Goal: Navigation & Orientation: Find specific page/section

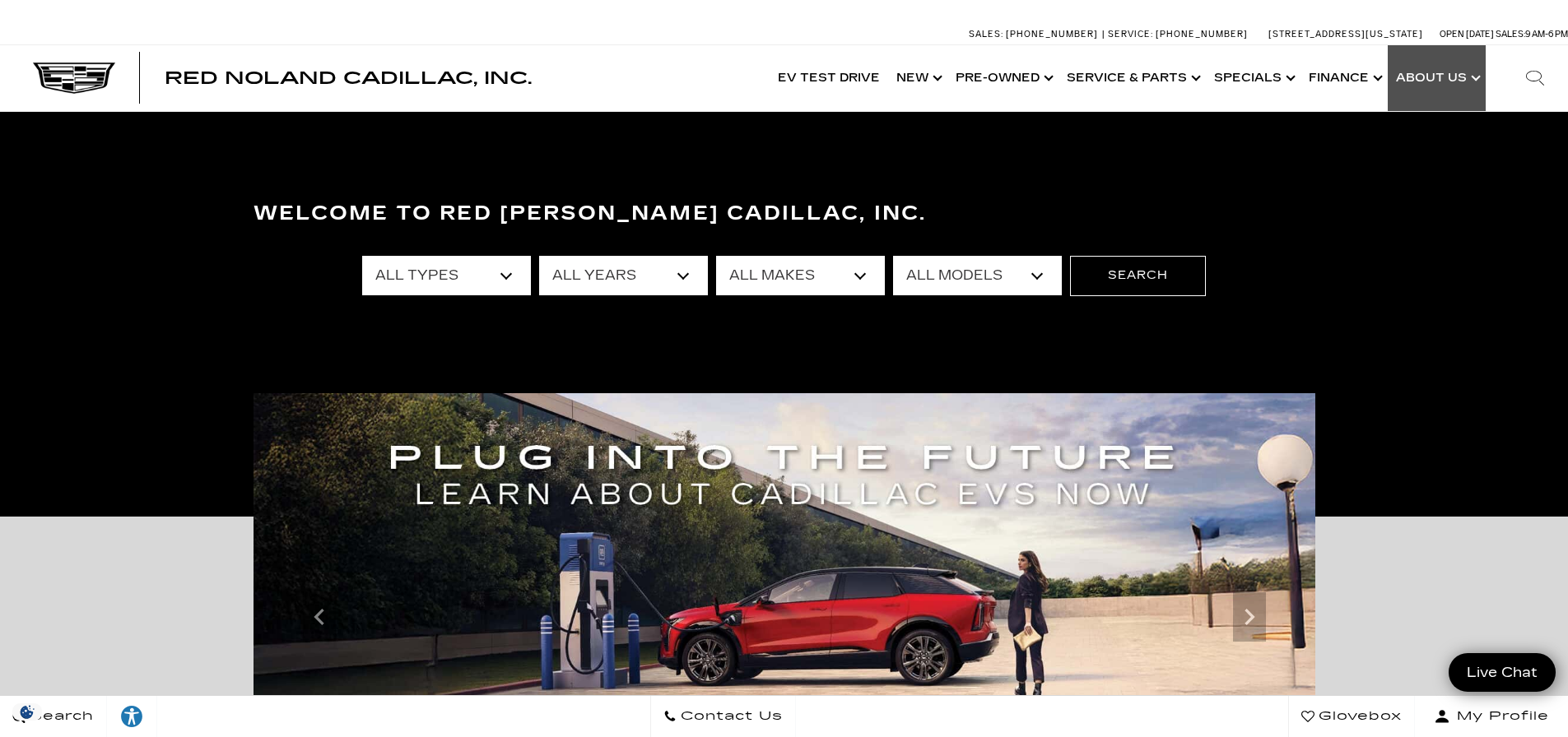
click at [1412, 91] on link "Show About Us" at bounding box center [1436, 78] width 98 height 65
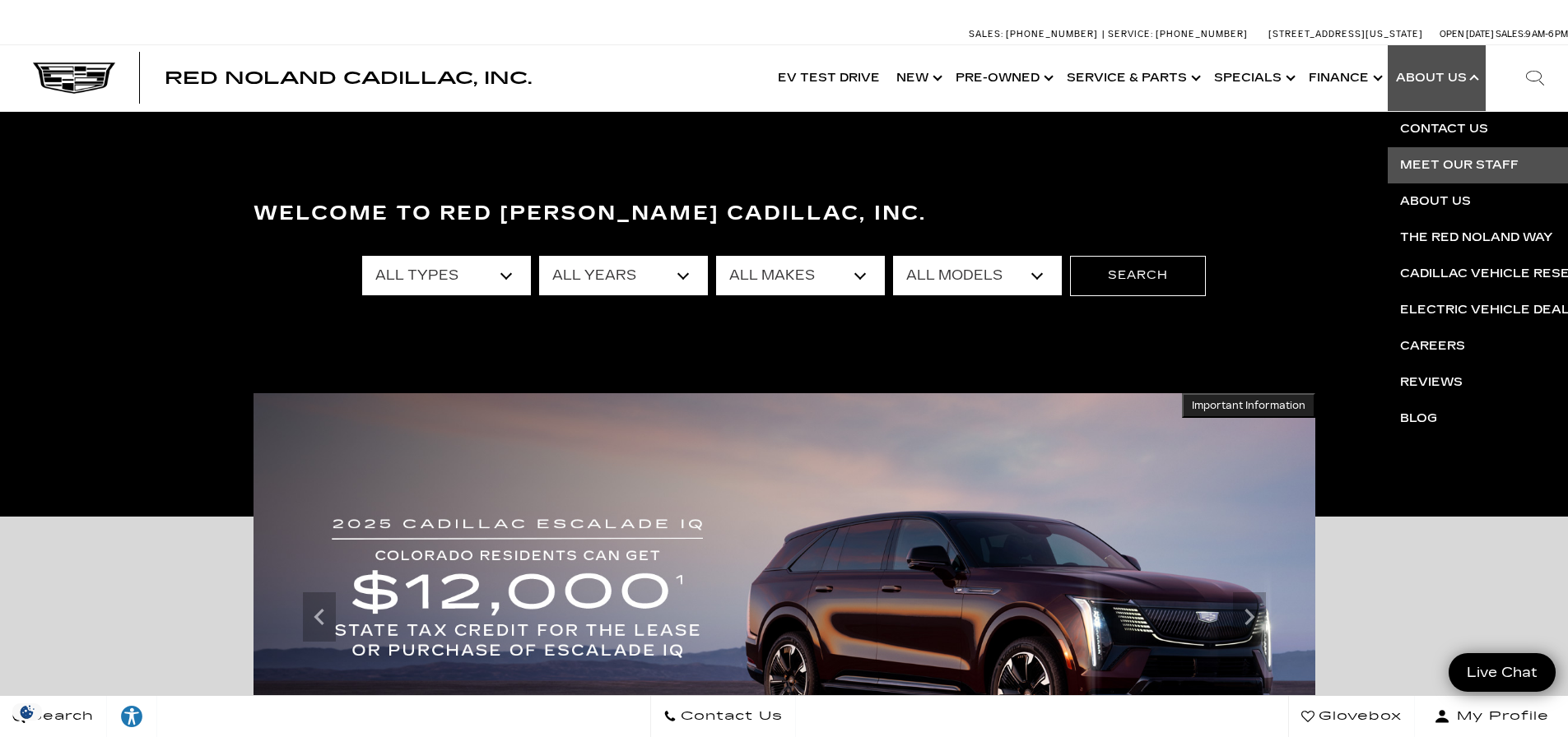
click at [1439, 164] on link "Meet Our Staff" at bounding box center [1586, 165] width 398 height 36
